Goal: Information Seeking & Learning: Find specific fact

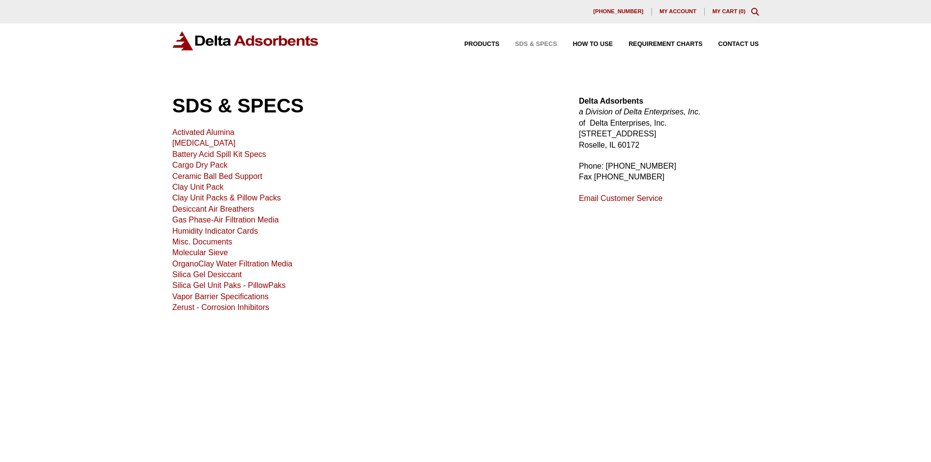
click at [211, 253] on link "Molecular Sieve" at bounding box center [201, 252] width 56 height 8
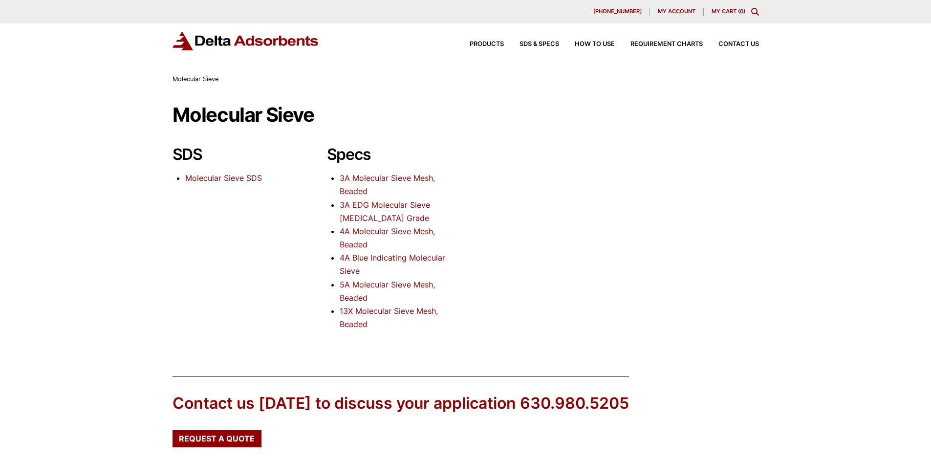
click at [389, 231] on link "4A Molecular Sieve Mesh, Beaded" at bounding box center [387, 237] width 95 height 23
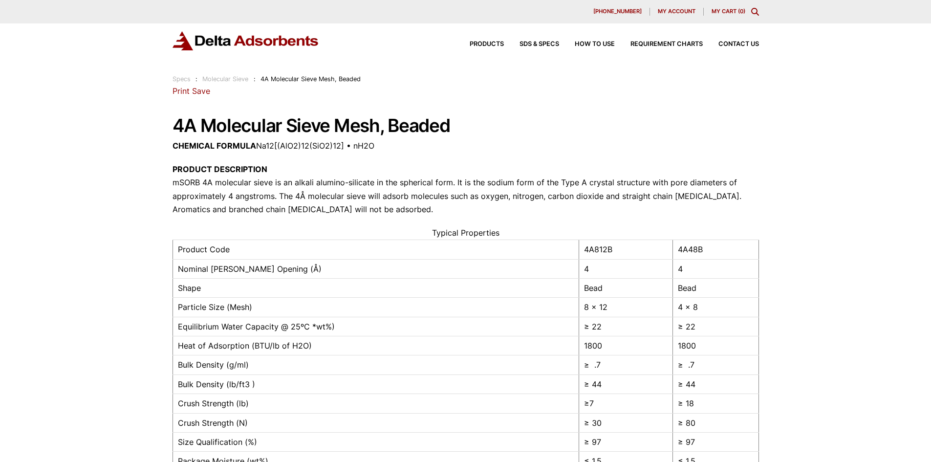
click at [785, 340] on div "Our website has detected that you are using an outdated browser that will preve…" at bounding box center [465, 416] width 931 height 832
click at [597, 44] on span "How to Use" at bounding box center [595, 44] width 40 height 6
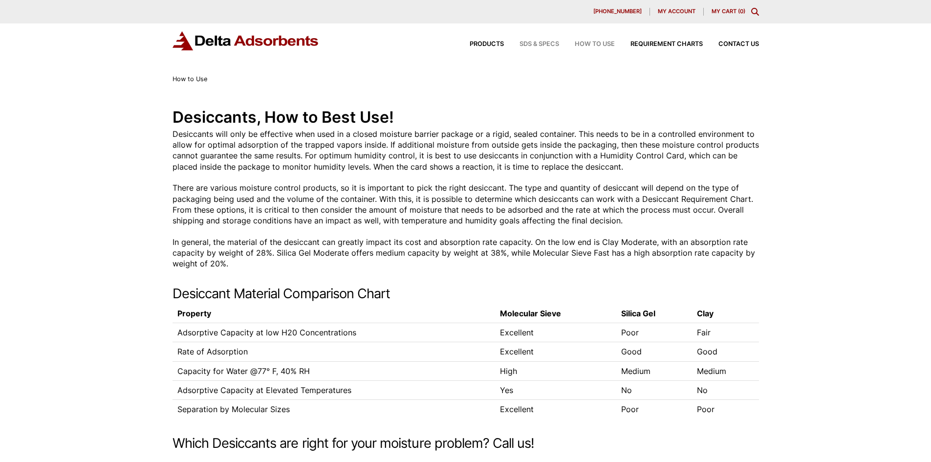
click at [542, 44] on span "SDS & SPECS" at bounding box center [540, 44] width 40 height 6
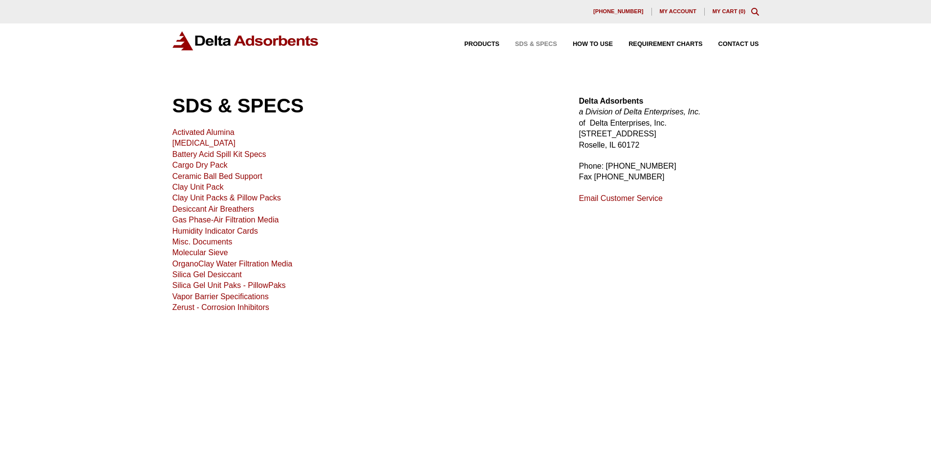
click at [204, 253] on link "Molecular Sieve" at bounding box center [201, 252] width 56 height 8
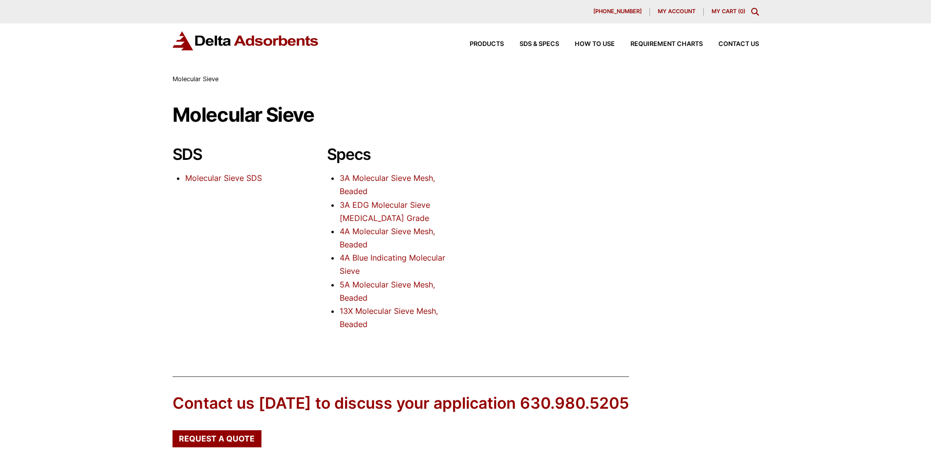
click at [416, 232] on link "4A Molecular Sieve Mesh, Beaded" at bounding box center [387, 237] width 95 height 23
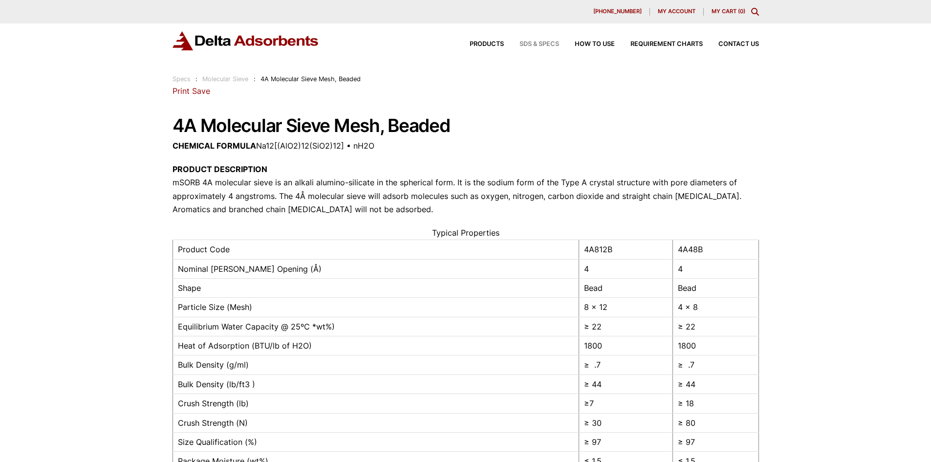
click at [549, 43] on span "SDS & SPECS" at bounding box center [540, 44] width 40 height 6
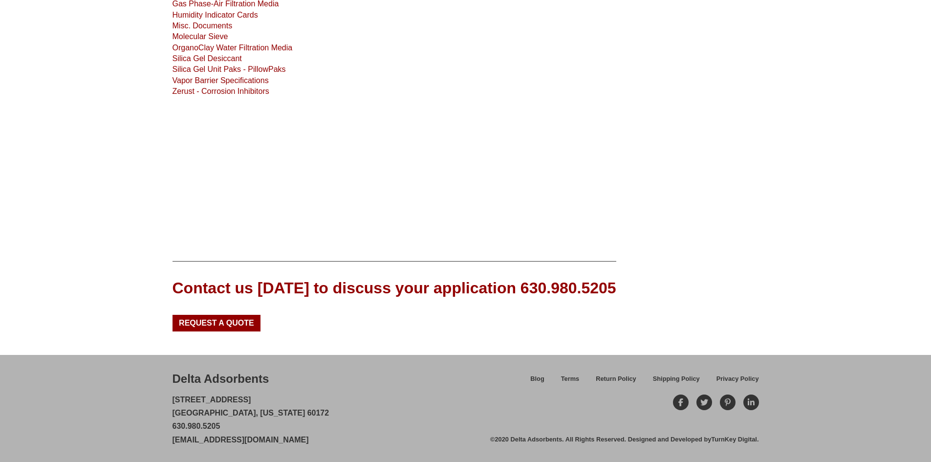
scroll to position [21, 0]
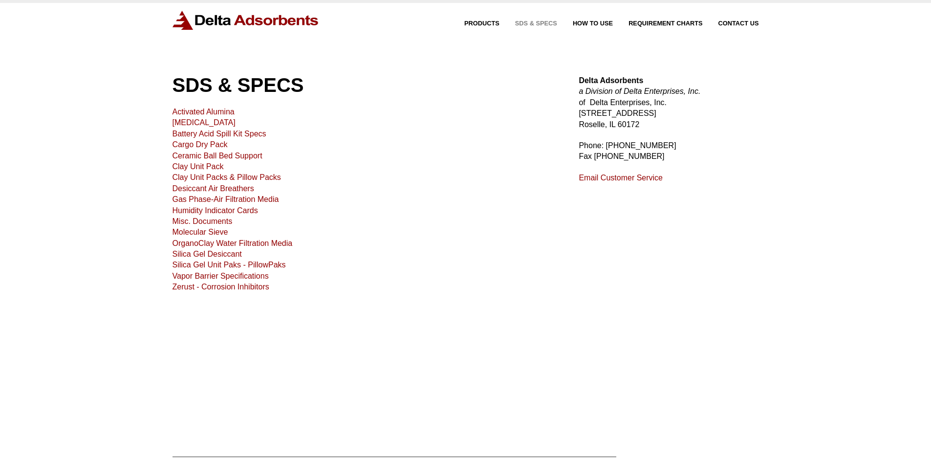
click at [450, 105] on div "SDS & SPECS Activated Alumina [MEDICAL_DATA] Battery Acid Spill Kit Specs Cargo…" at bounding box center [364, 247] width 383 height 344
